Goal: Task Accomplishment & Management: Manage account settings

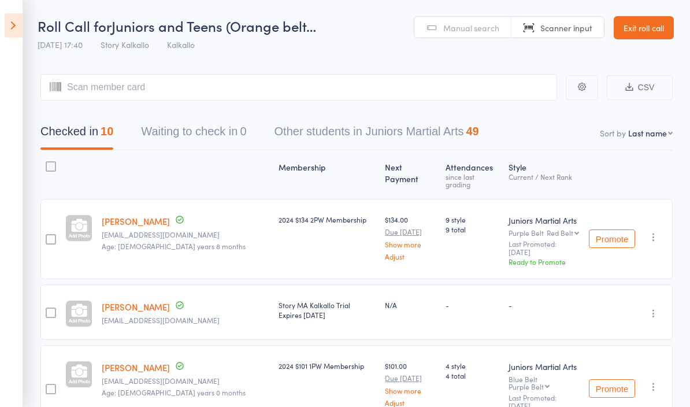
click at [656, 12] on header "Roll Call for Juniors and Teens (Orange belt… 12 Aug 17:40 Story Kalkallo Kalka…" at bounding box center [345, 28] width 690 height 57
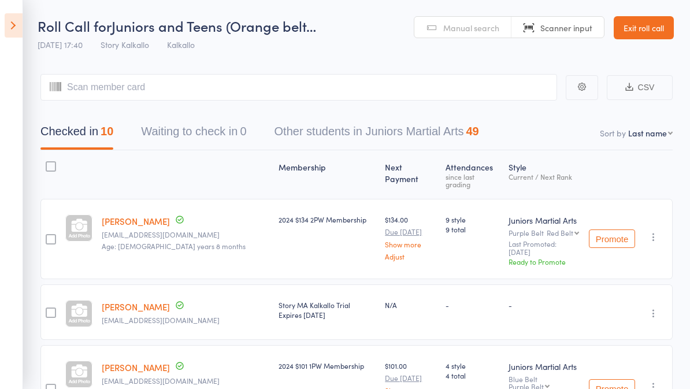
click at [665, 23] on link "Exit roll call" at bounding box center [644, 27] width 60 height 23
click at [22, 25] on icon at bounding box center [14, 25] width 18 height 24
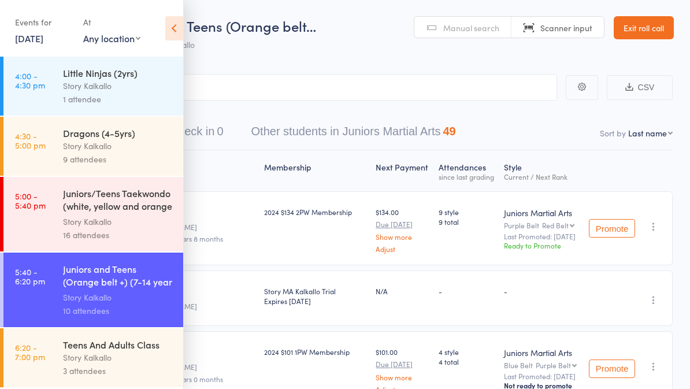
click at [134, 364] on div "Story Kalkallo" at bounding box center [118, 357] width 110 height 13
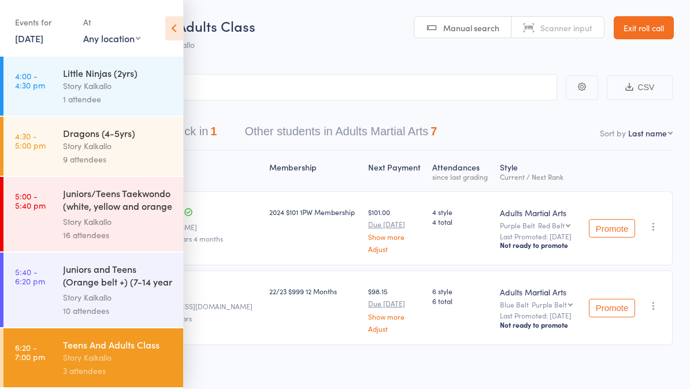
click at [179, 22] on icon at bounding box center [174, 28] width 18 height 24
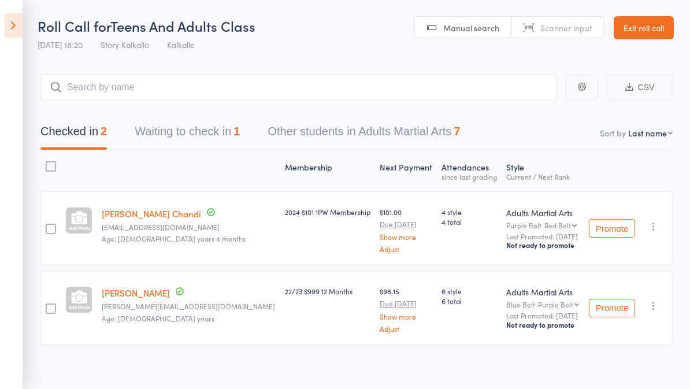
click at [197, 136] on button "Waiting to check in 1" at bounding box center [187, 134] width 105 height 31
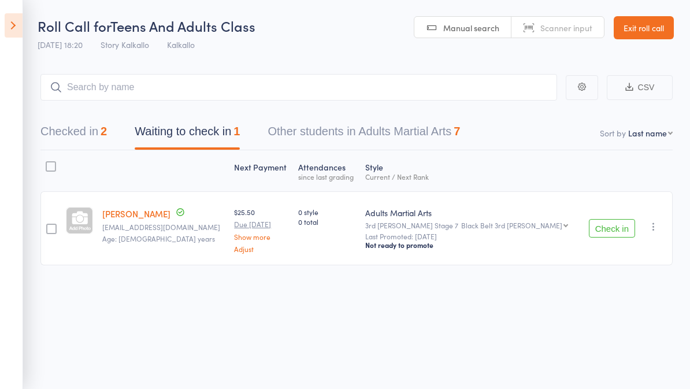
click at [616, 210] on div "Check in Check in Promote Send message Add Note Add Task Add Flag Remove Mark a…" at bounding box center [627, 228] width 92 height 74
click at [619, 234] on button "Check in" at bounding box center [612, 228] width 46 height 19
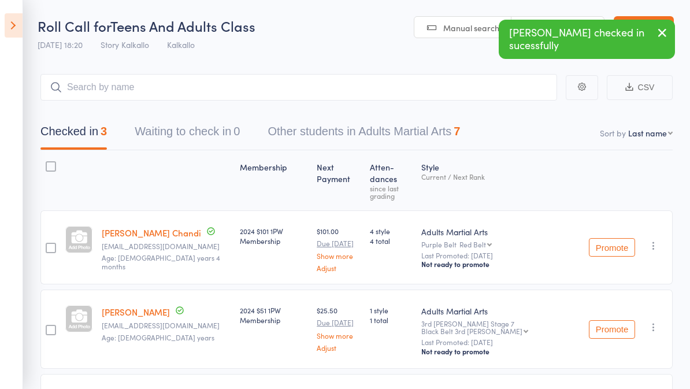
click at [445, 127] on button "Other students in Adults Martial Arts 7" at bounding box center [364, 134] width 193 height 31
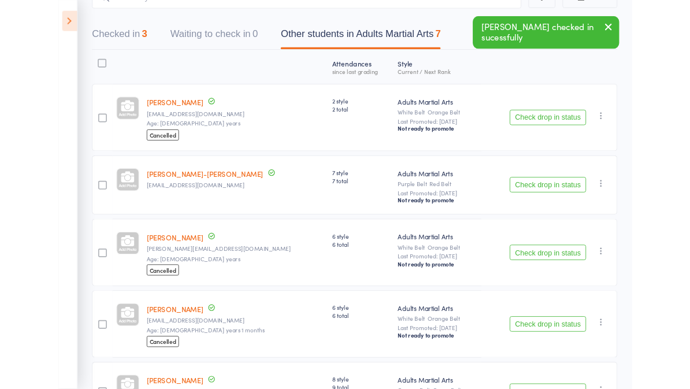
scroll to position [91, 0]
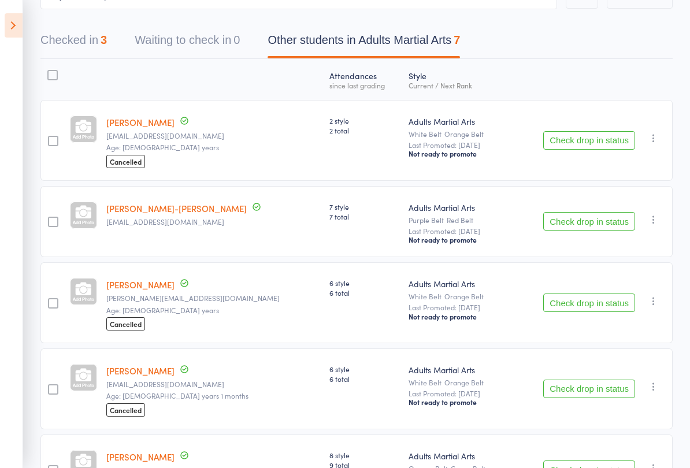
click at [603, 216] on button "Check drop in status" at bounding box center [590, 221] width 92 height 19
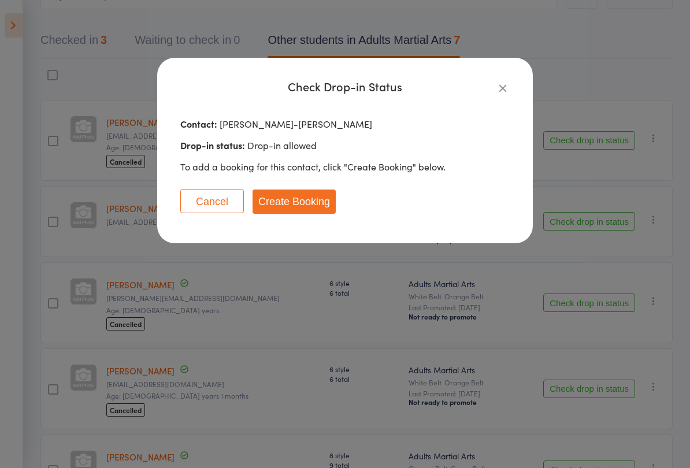
click at [309, 199] on button "Create Booking" at bounding box center [294, 202] width 83 height 24
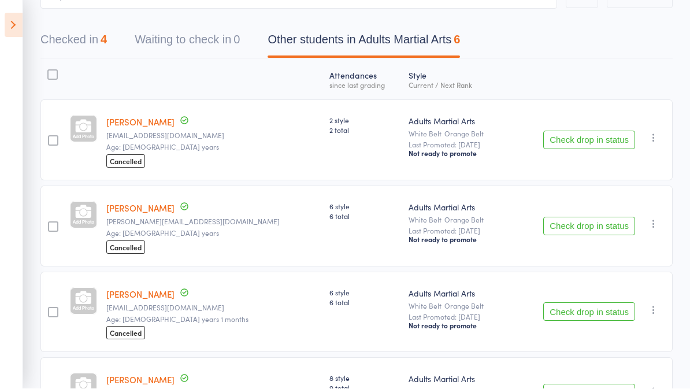
scroll to position [124, 0]
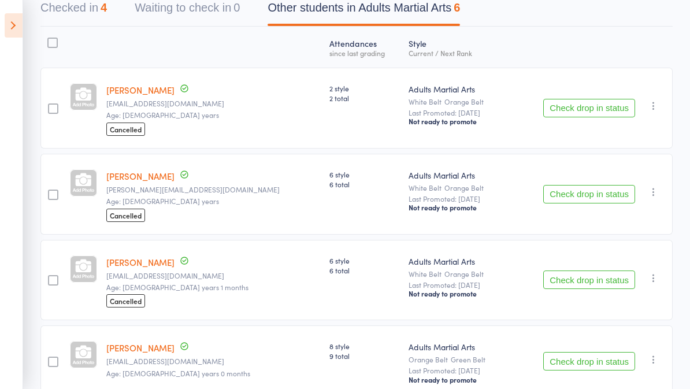
click at [79, 1] on button "Checked in 4" at bounding box center [73, 10] width 67 height 31
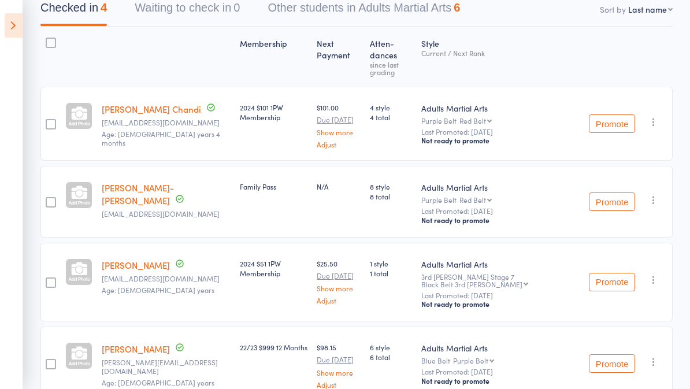
click at [13, 28] on icon at bounding box center [14, 25] width 18 height 24
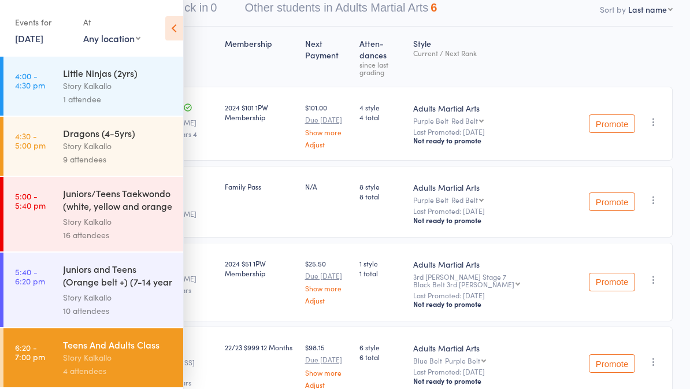
click at [134, 237] on div "16 attendees" at bounding box center [118, 234] width 110 height 13
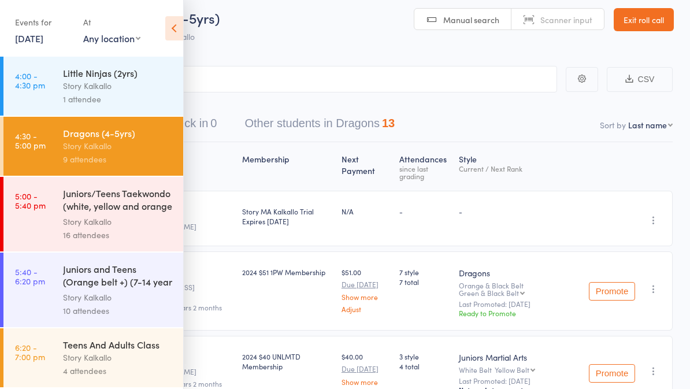
click at [172, 39] on icon at bounding box center [174, 28] width 18 height 24
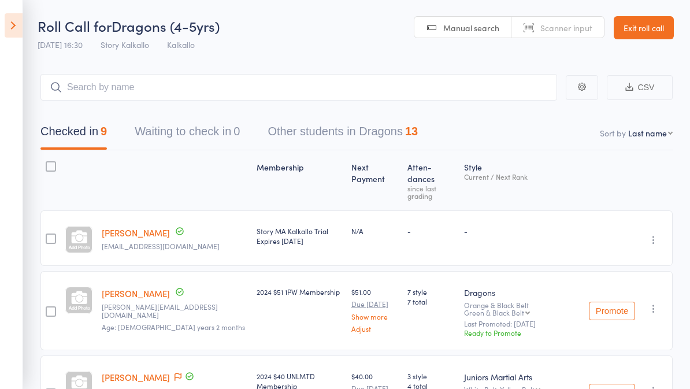
click at [385, 135] on button "Other students in Dragons 13" at bounding box center [343, 134] width 150 height 31
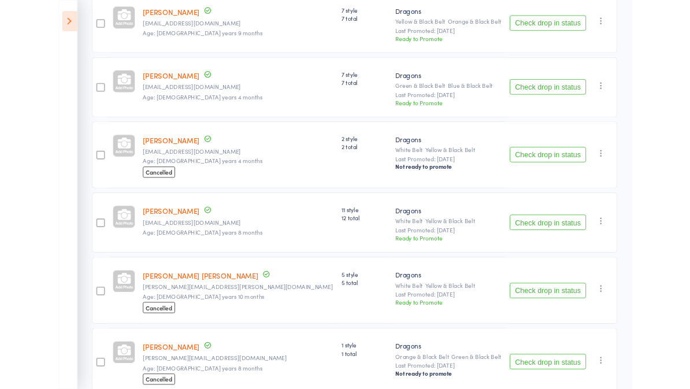
scroll to position [600, 0]
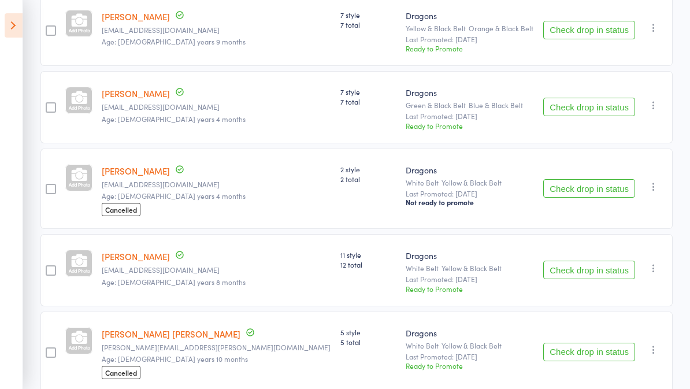
click at [130, 97] on link "Vihaan Gulia" at bounding box center [136, 93] width 68 height 12
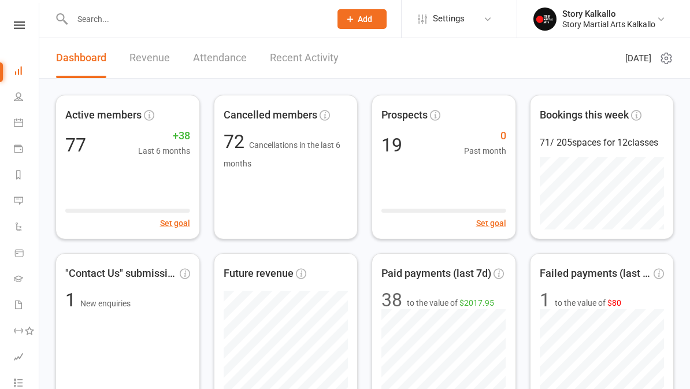
click at [165, 5] on div at bounding box center [189, 19] width 267 height 38
click at [169, 15] on input "text" at bounding box center [196, 19] width 254 height 16
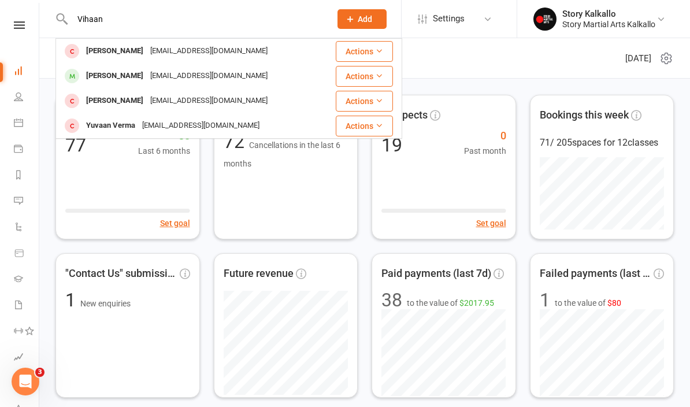
type input "Vihaan"
click at [162, 70] on div "Nbalihan@gmail.com" at bounding box center [209, 76] width 124 height 17
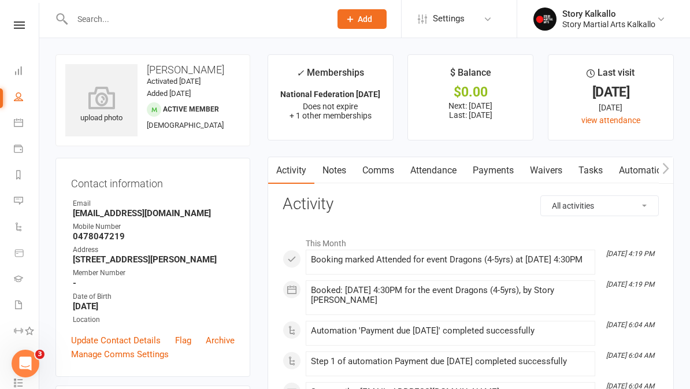
click at [504, 160] on link "Payments" at bounding box center [493, 170] width 57 height 27
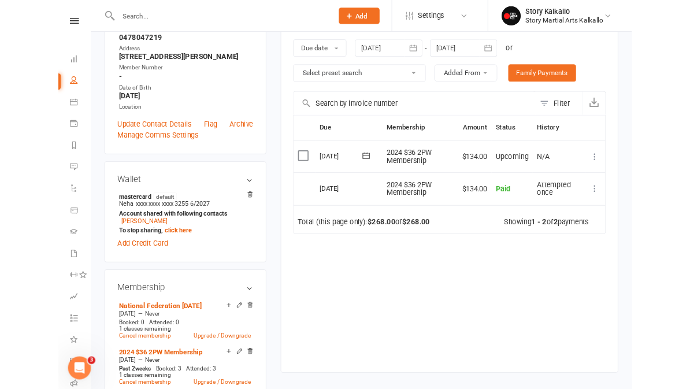
scroll to position [224, 0]
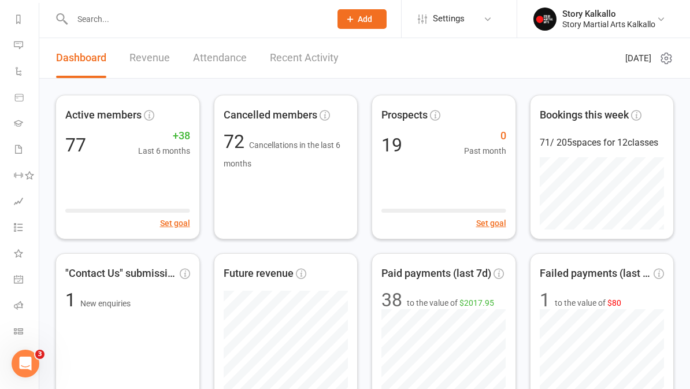
scroll to position [156, 0]
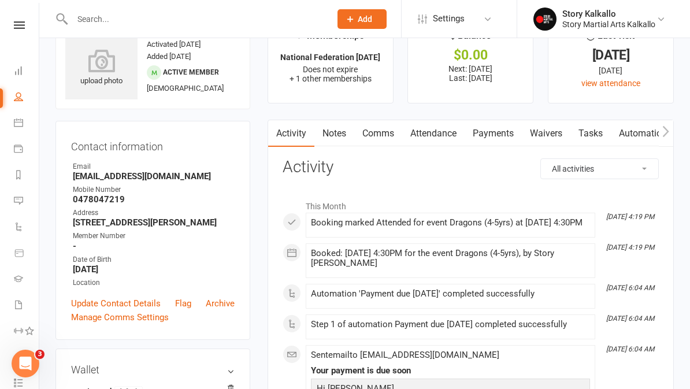
scroll to position [32, 0]
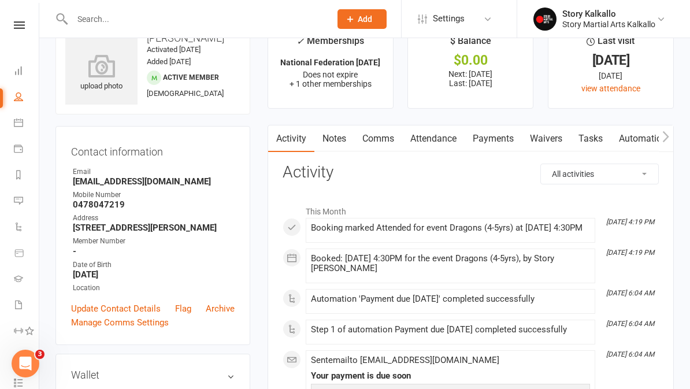
click at [503, 139] on link "Payments" at bounding box center [493, 138] width 57 height 27
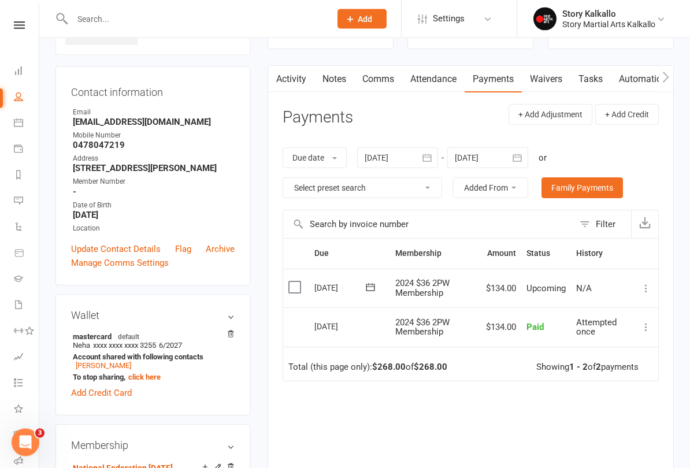
scroll to position [92, 0]
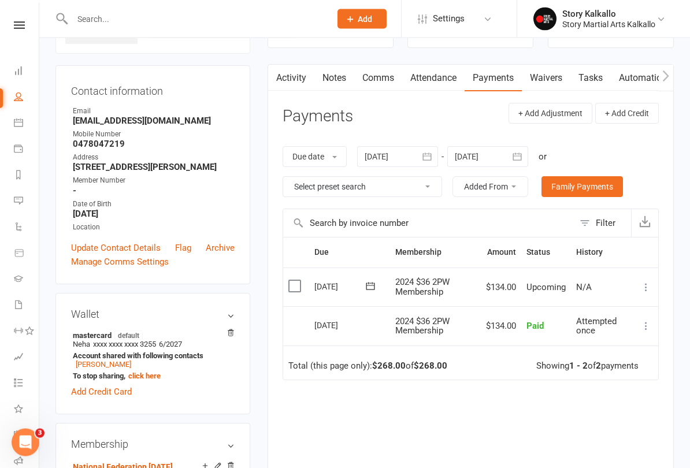
click at [648, 287] on icon at bounding box center [647, 288] width 12 height 12
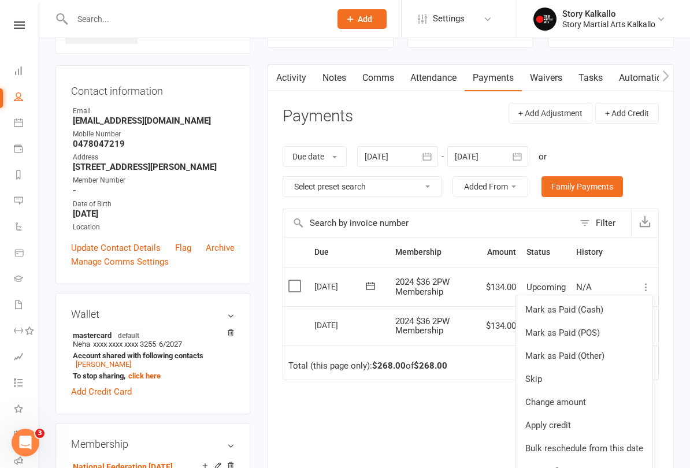
click at [593, 330] on link "Mark as Paid (POS)" at bounding box center [584, 333] width 136 height 23
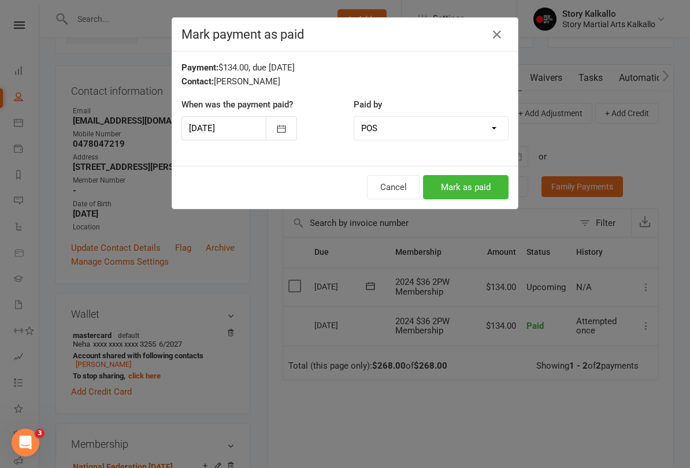
click at [471, 193] on button "Mark as paid" at bounding box center [466, 187] width 86 height 24
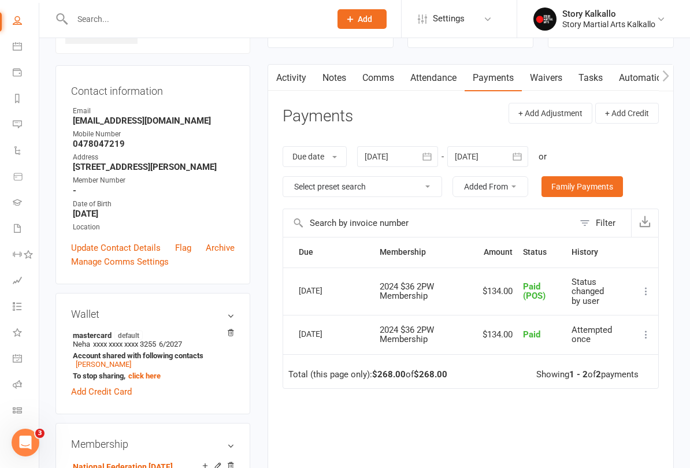
scroll to position [76, 1]
click at [7, 386] on li "Roll call" at bounding box center [18, 386] width 39 height 26
click at [16, 387] on icon at bounding box center [17, 384] width 9 height 9
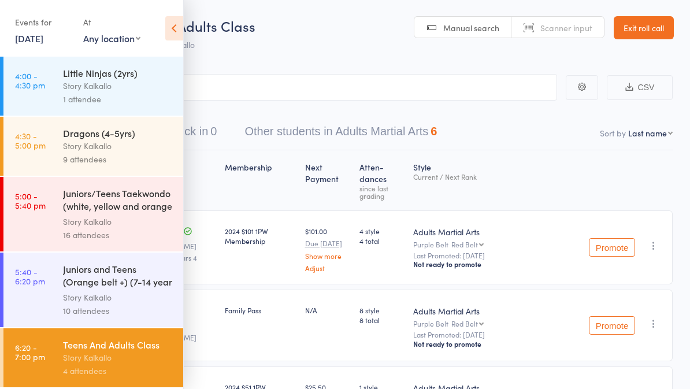
click at [36, 100] on link "4:00 - 4:30 pm Little Ninjas (2yrs) Story Kalkallo 1 attendee" at bounding box center [93, 86] width 180 height 59
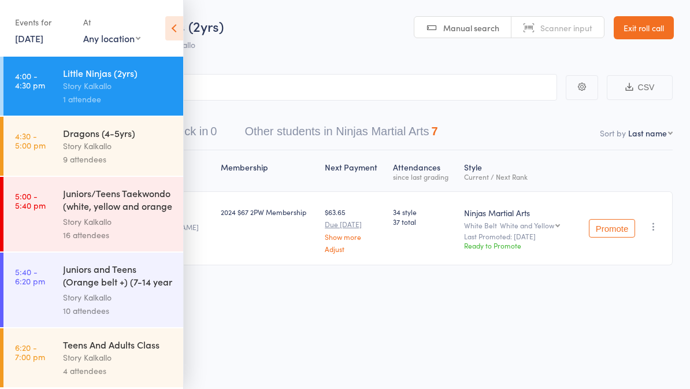
click at [161, 35] on div "Events for [DATE] [DATE] [DATE] Sun Mon Tue Wed Thu Fri Sat 31 27 28 29 30 31 0…" at bounding box center [91, 29] width 183 height 58
click at [169, 39] on icon at bounding box center [174, 28] width 18 height 24
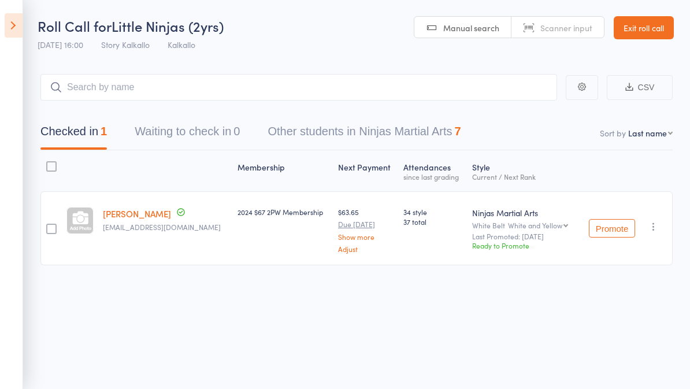
click at [13, 35] on icon at bounding box center [14, 25] width 18 height 24
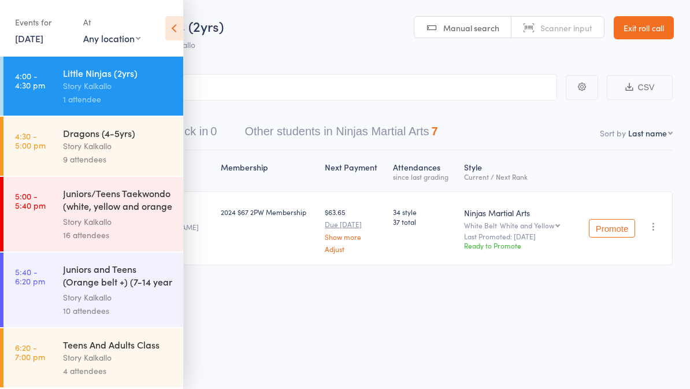
click at [40, 226] on link "5:00 - 5:40 pm Juniors/Teens Taekwondo (white, yellow and orange ... Story Kalk…" at bounding box center [93, 214] width 180 height 75
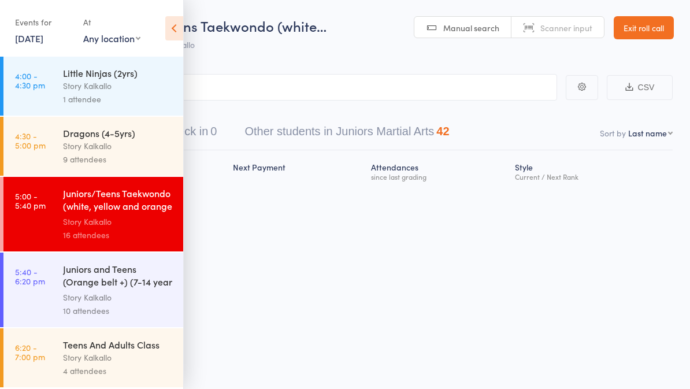
click at [168, 36] on icon at bounding box center [174, 28] width 18 height 24
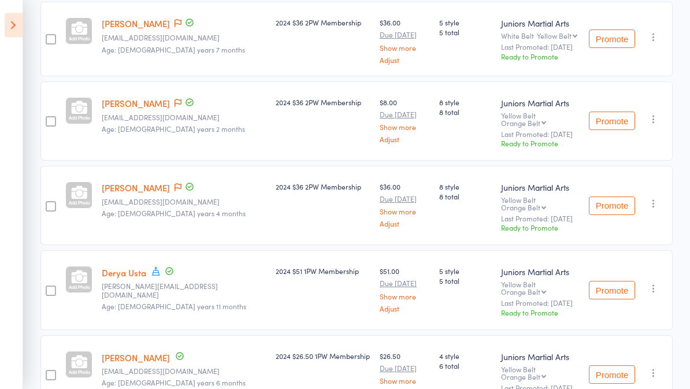
scroll to position [1118, 0]
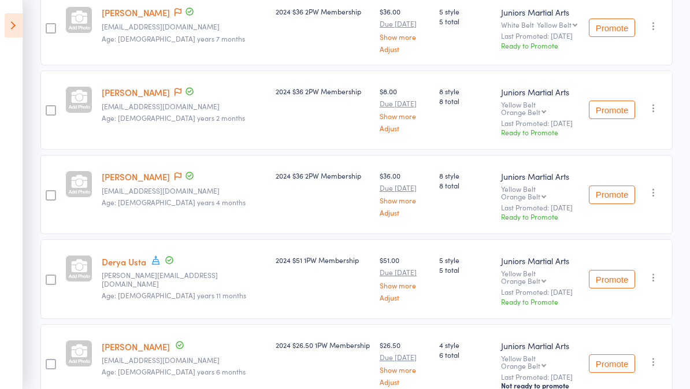
click at [20, 34] on icon at bounding box center [14, 25] width 18 height 24
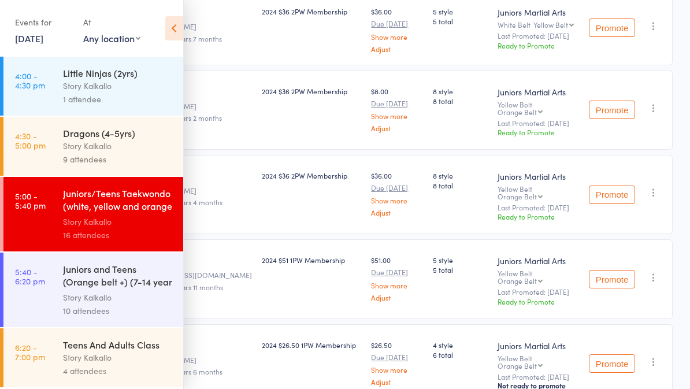
click at [45, 289] on link "5:40 - 6:20 pm Juniors and Teens (Orange belt +) (7-14 year olds) Story Kalkall…" at bounding box center [93, 290] width 180 height 75
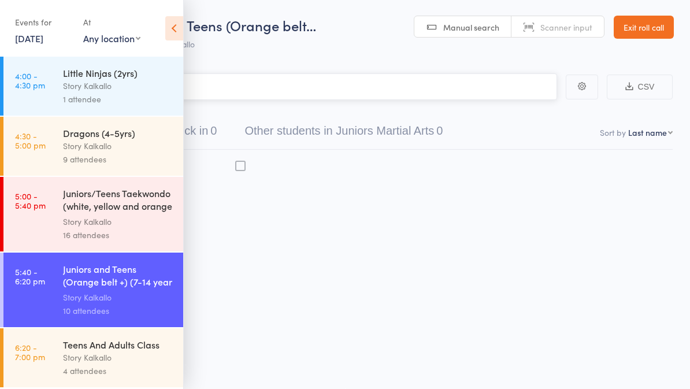
scroll to position [8, 0]
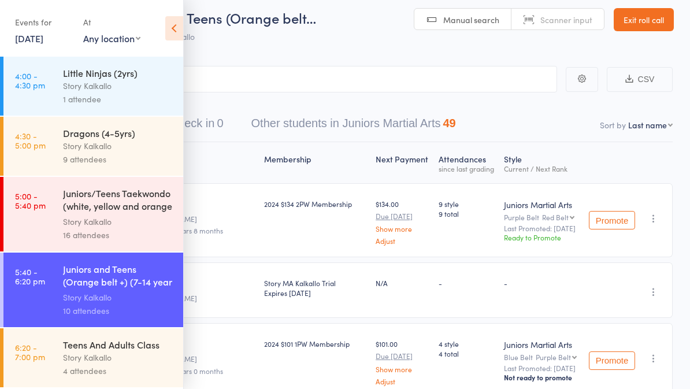
click at [173, 38] on icon at bounding box center [174, 28] width 18 height 24
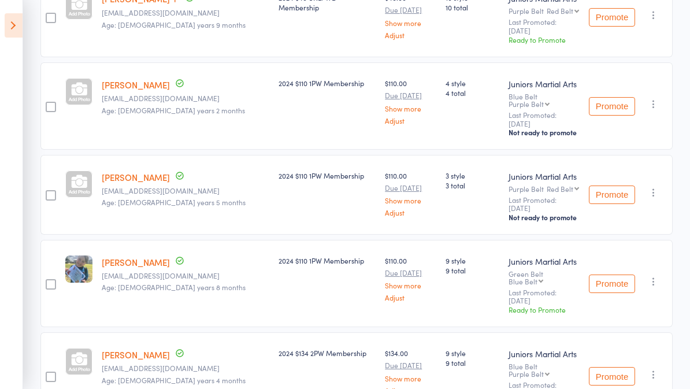
scroll to position [545, 0]
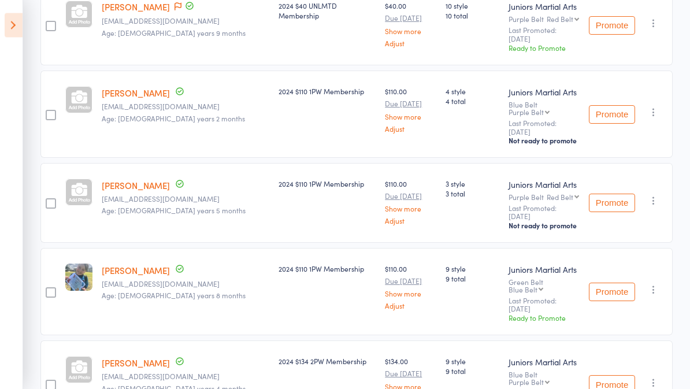
click at [21, 37] on icon at bounding box center [14, 25] width 18 height 24
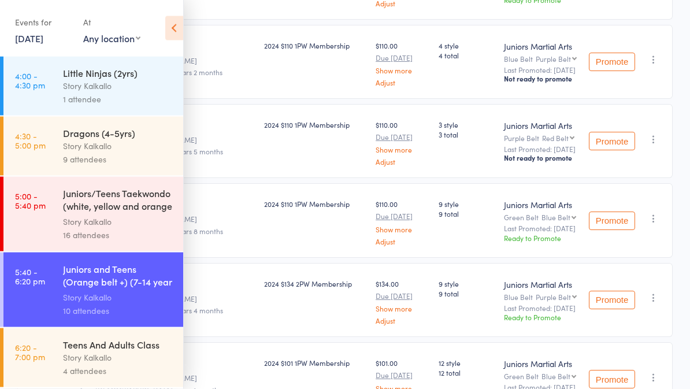
scroll to position [545, 0]
click at [171, 25] on icon at bounding box center [174, 28] width 18 height 24
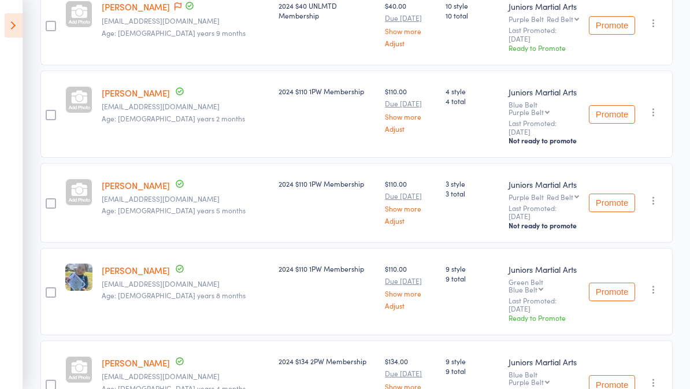
click at [6, 25] on icon at bounding box center [14, 25] width 18 height 24
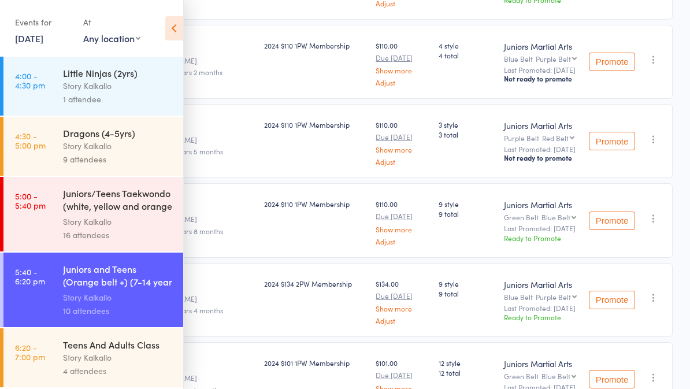
click at [76, 368] on div "4 attendees" at bounding box center [118, 370] width 110 height 13
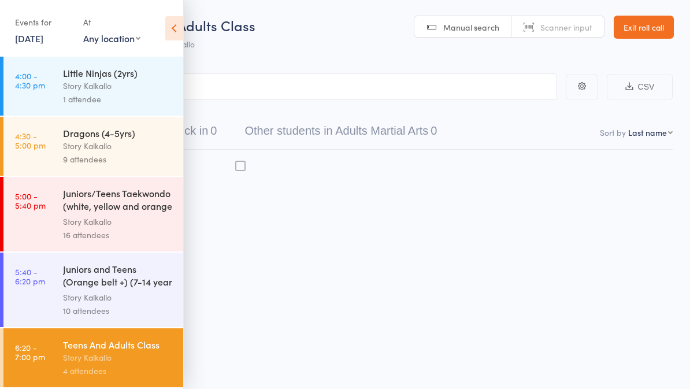
scroll to position [8, 0]
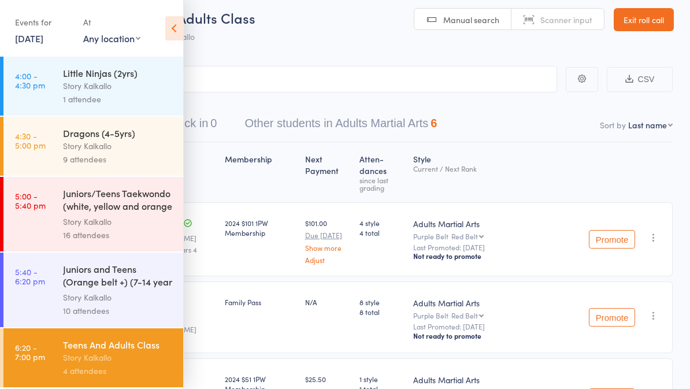
click at [172, 31] on icon at bounding box center [174, 28] width 18 height 24
